Goal: Task Accomplishment & Management: Use online tool/utility

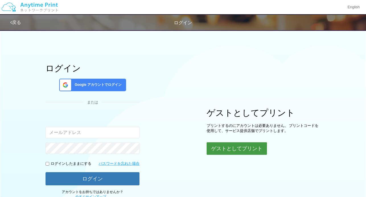
click at [236, 147] on button "ゲストとしてプリント" at bounding box center [237, 148] width 60 height 13
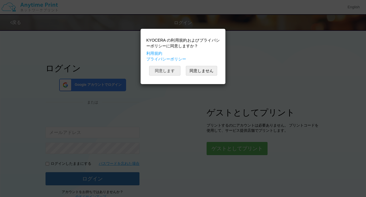
click at [160, 71] on button "同意します" at bounding box center [164, 71] width 31 height 10
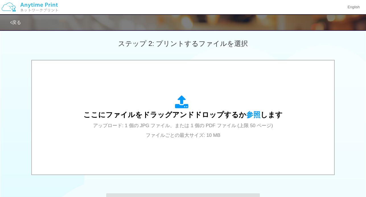
scroll to position [158, 0]
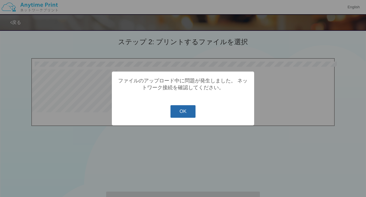
click at [184, 113] on button "OK" at bounding box center [183, 111] width 25 height 13
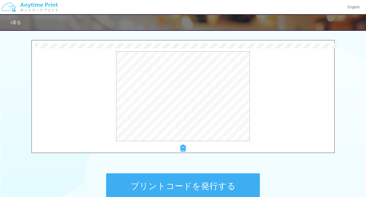
scroll to position [179, 0]
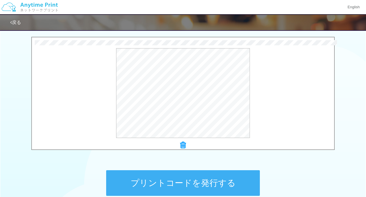
click at [148, 186] on button "プリントコードを発行する" at bounding box center [183, 183] width 154 height 26
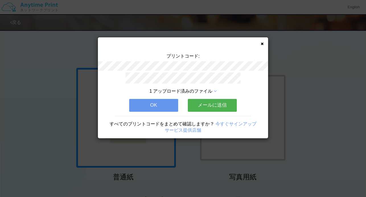
click at [159, 108] on button "OK" at bounding box center [153, 105] width 49 height 13
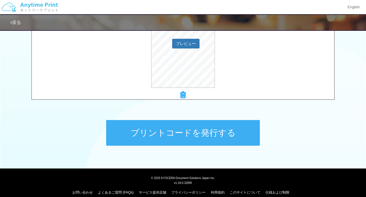
scroll to position [236, 0]
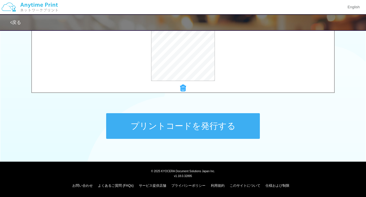
click at [154, 126] on button "プリントコードを発行する" at bounding box center [183, 126] width 154 height 26
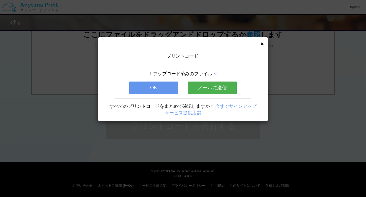
scroll to position [0, 0]
